Goal: Check status

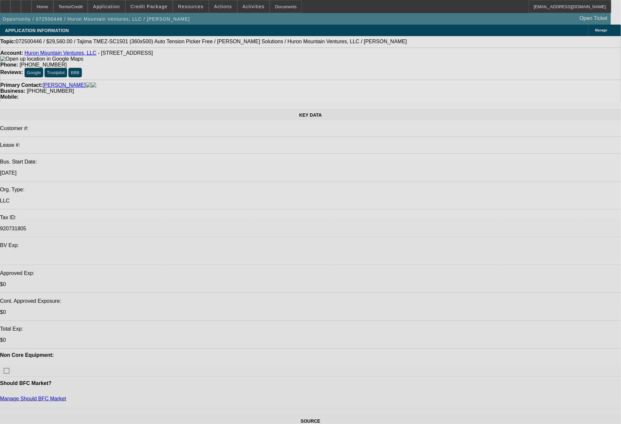
select select "0"
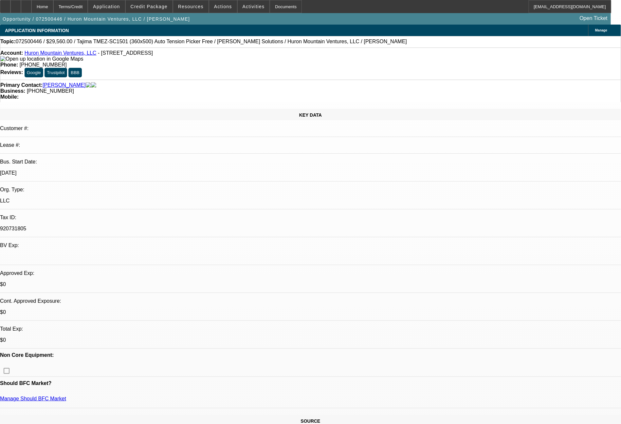
select select "2"
select select "0"
select select "6"
select select "0"
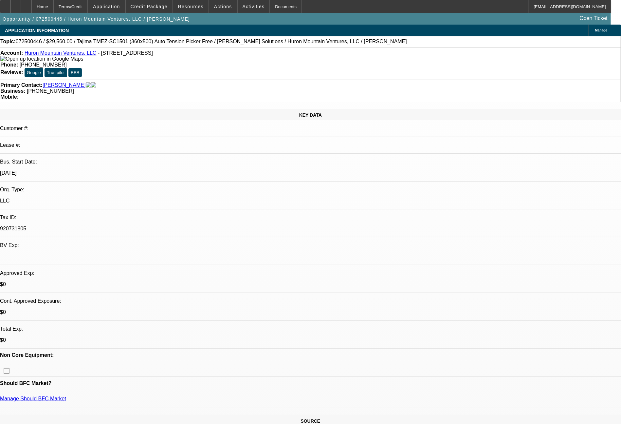
select select "2"
select select "0"
select select "6"
select select "0"
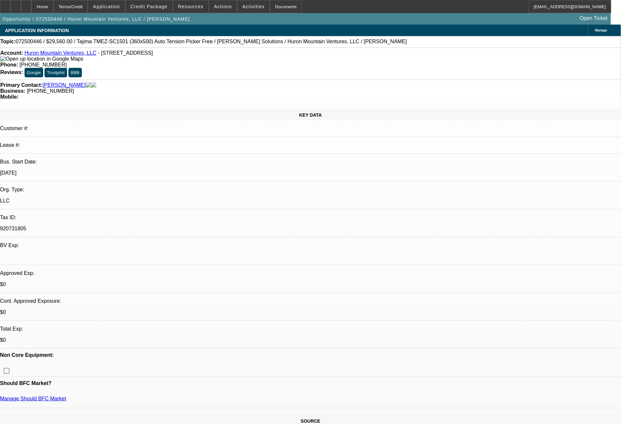
select select "2"
select select "0"
select select "6"
select select "0"
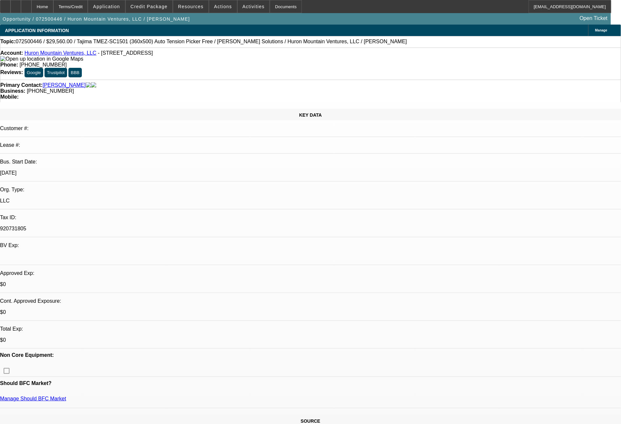
select select "2"
select select "0"
select select "6"
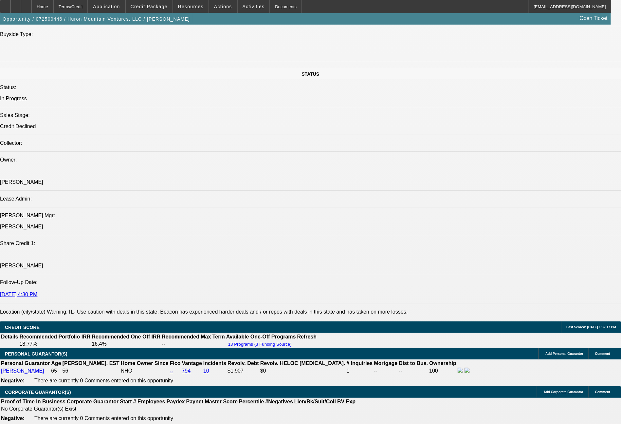
scroll to position [772, 0]
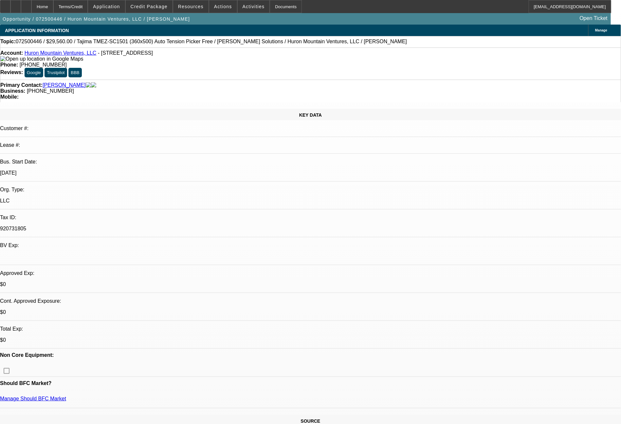
select select "0"
select select "2"
select select "0"
select select "6"
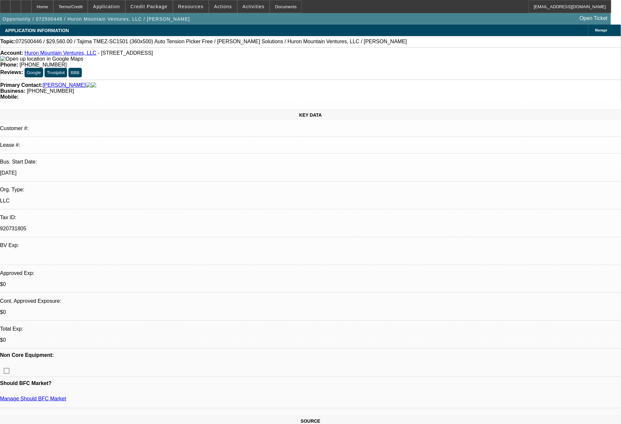
select select "0"
select select "2"
select select "0"
select select "6"
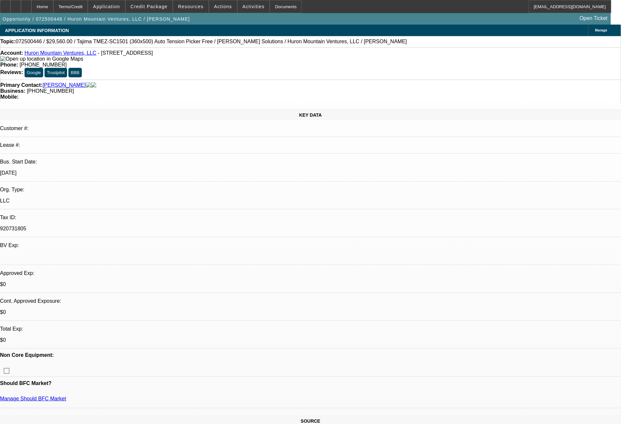
select select "0"
select select "2"
select select "0"
select select "6"
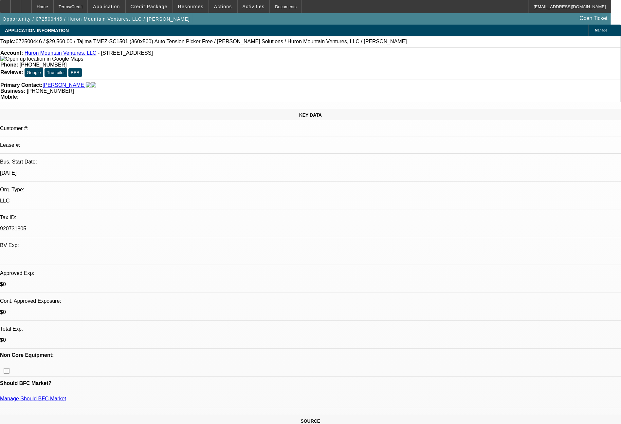
select select "0"
select select "2"
select select "0"
select select "6"
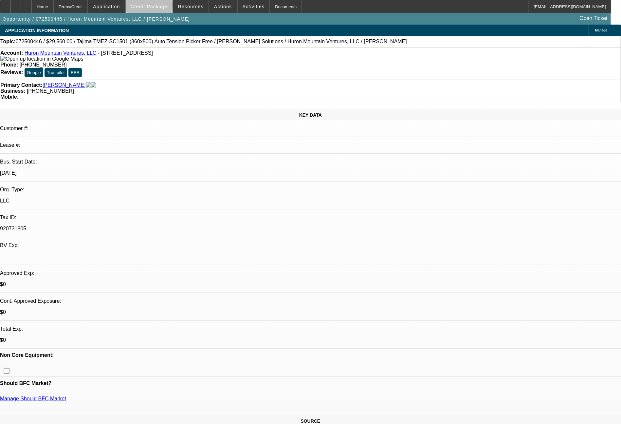
click at [161, 4] on span "Credit Package" at bounding box center [149, 6] width 37 height 5
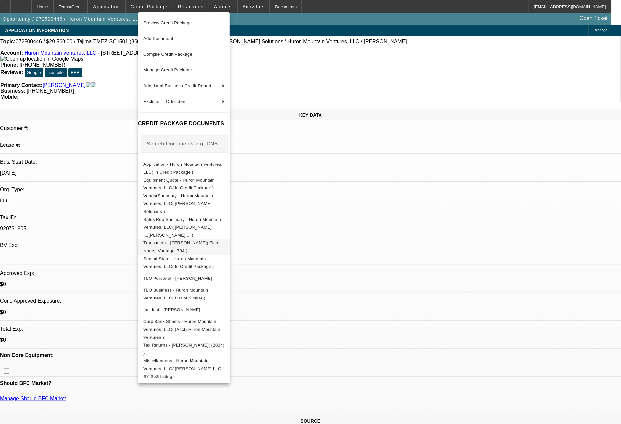
click at [220, 240] on span "Transunion - Thierry, David( Fico: None | Vantage :794 )" at bounding box center [181, 246] width 76 height 13
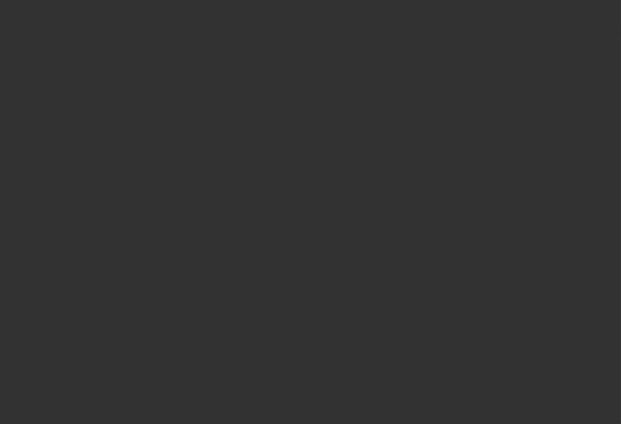
select select "0"
select select "2"
select select "0.1"
select select "4"
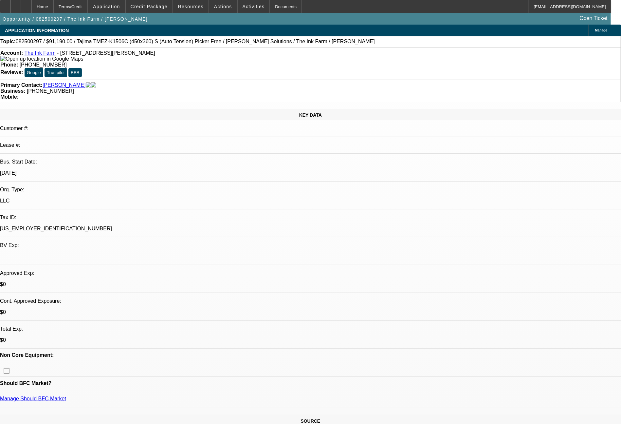
click at [50, 54] on link "The Ink Farm" at bounding box center [39, 53] width 31 height 6
